Goal: Find specific fact: Find specific fact

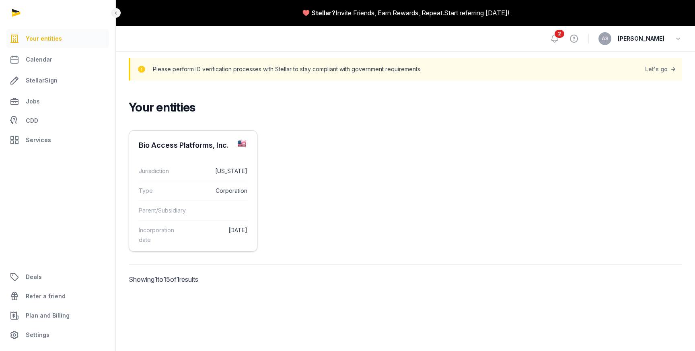
click at [222, 150] on div "Bio Access Platforms, Inc." at bounding box center [184, 145] width 90 height 10
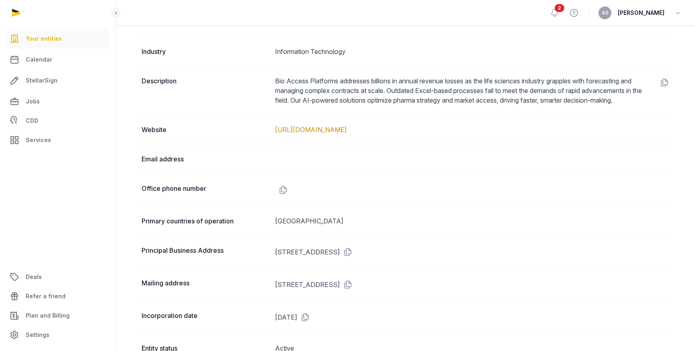
scroll to position [464, 0]
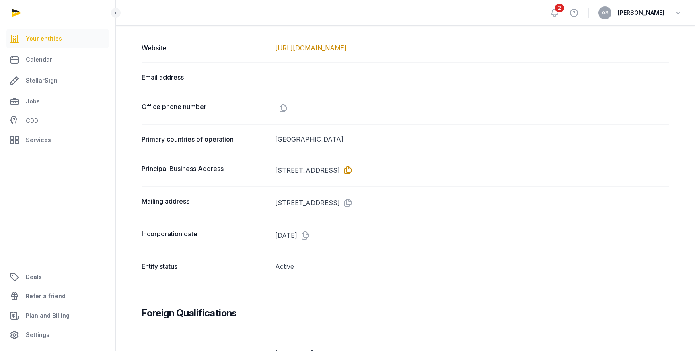
click at [353, 168] on icon at bounding box center [346, 170] width 13 height 13
click at [353, 170] on icon at bounding box center [346, 170] width 13 height 13
click at [364, 170] on dd "[STREET_ADDRESS]" at bounding box center [472, 170] width 394 height 13
drag, startPoint x: 363, startPoint y: 170, endPoint x: 273, endPoint y: 171, distance: 90.9
click at [273, 171] on div "Principal Business Address [STREET_ADDRESS]" at bounding box center [404, 170] width 527 height 33
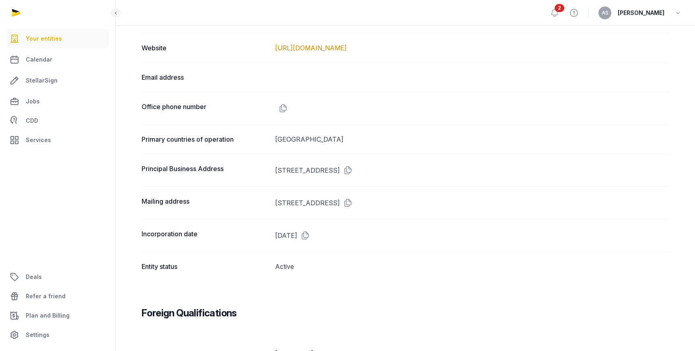
copy dd "[STREET_ADDRESS]"
click at [444, 202] on dd "[STREET_ADDRESS]" at bounding box center [472, 202] width 394 height 13
copy dd "94102"
drag, startPoint x: 342, startPoint y: 169, endPoint x: 273, endPoint y: 169, distance: 69.9
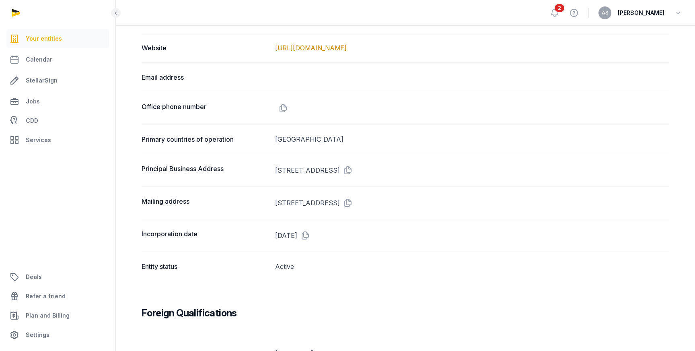
click at [273, 169] on div "Principal Business Address [STREET_ADDRESS]" at bounding box center [404, 170] width 527 height 33
copy dd "[STREET_ADDRESS]"
click at [444, 170] on dd "[STREET_ADDRESS]" at bounding box center [472, 170] width 394 height 13
copy dd "94102"
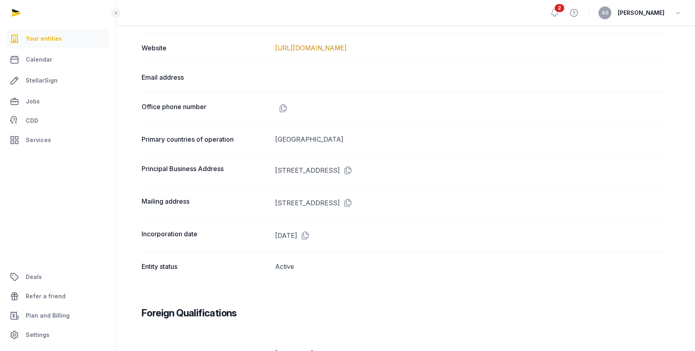
copy dd "94102"
click at [353, 167] on icon at bounding box center [346, 170] width 13 height 13
